Goal: Task Accomplishment & Management: Use online tool/utility

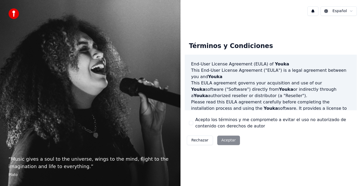
click at [224, 140] on div "Rechazar Aceptar" at bounding box center [213, 141] width 57 height 14
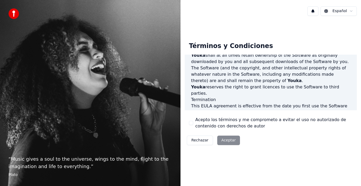
scroll to position [362, 0]
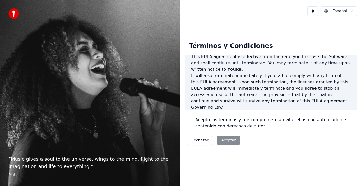
click at [193, 123] on div "Acepto los términos y me comprometo a evitar el uso no autorizado de contenido …" at bounding box center [270, 123] width 163 height 13
click at [191, 124] on button "Acepto los términos y me comprometo a evitar el uso no autorizado de contenido …" at bounding box center [191, 123] width 4 height 4
click at [223, 140] on button "Aceptar" at bounding box center [228, 141] width 23 height 10
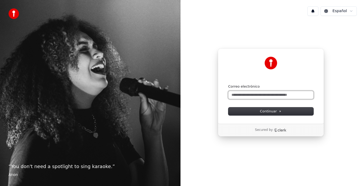
click at [241, 96] on input "Correo electrónico" at bounding box center [270, 95] width 85 height 8
type input "*"
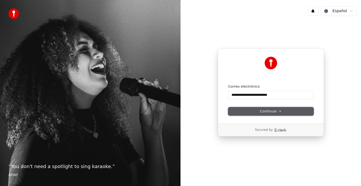
click at [267, 111] on span "Continuar" at bounding box center [271, 111] width 22 height 5
type input "**********"
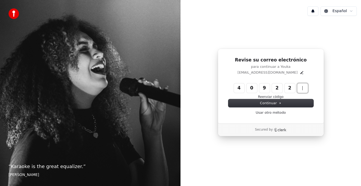
type input "******"
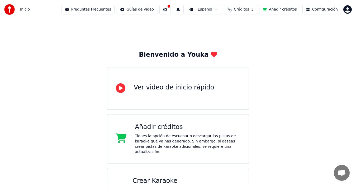
click at [155, 179] on div "Crear Karaoke" at bounding box center [187, 181] width 108 height 8
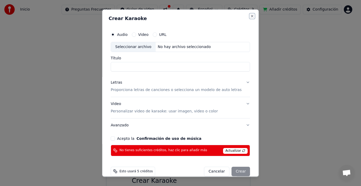
click at [250, 16] on button "Close" at bounding box center [252, 16] width 4 height 4
